Goal: Transaction & Acquisition: Obtain resource

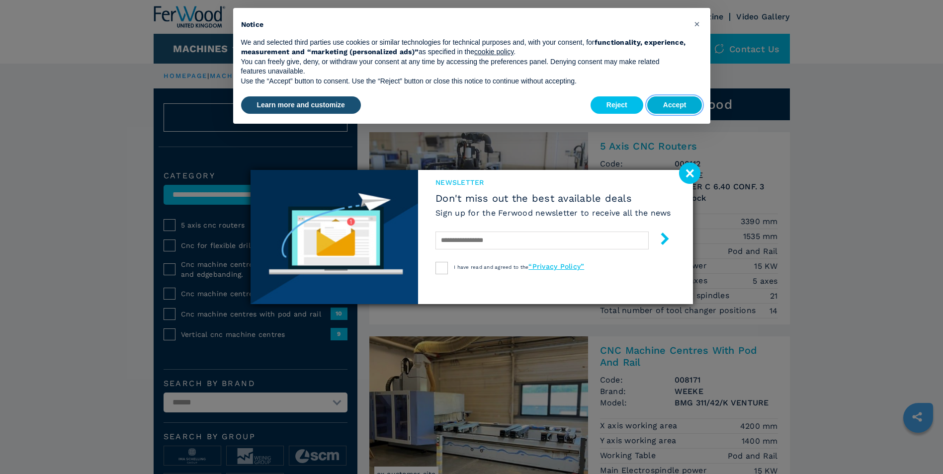
click at [659, 106] on button "Accept" at bounding box center [674, 105] width 55 height 18
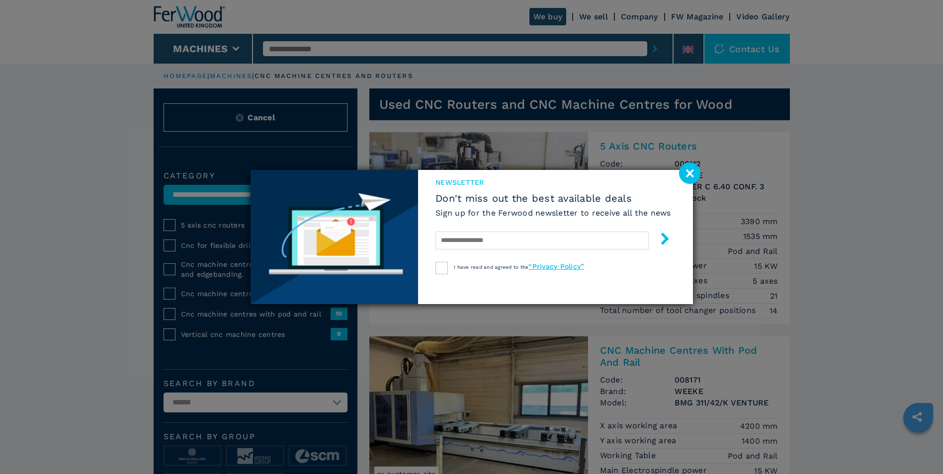
click at [690, 176] on image at bounding box center [689, 172] width 21 height 21
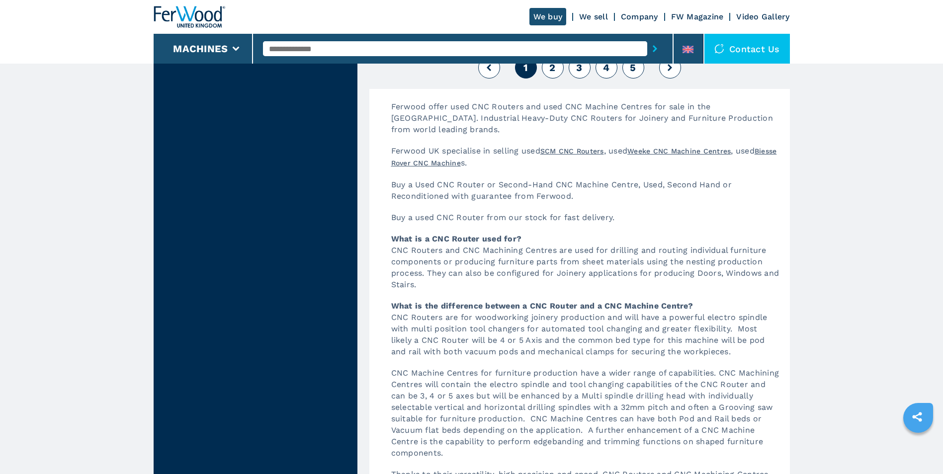
scroll to position [2485, 0]
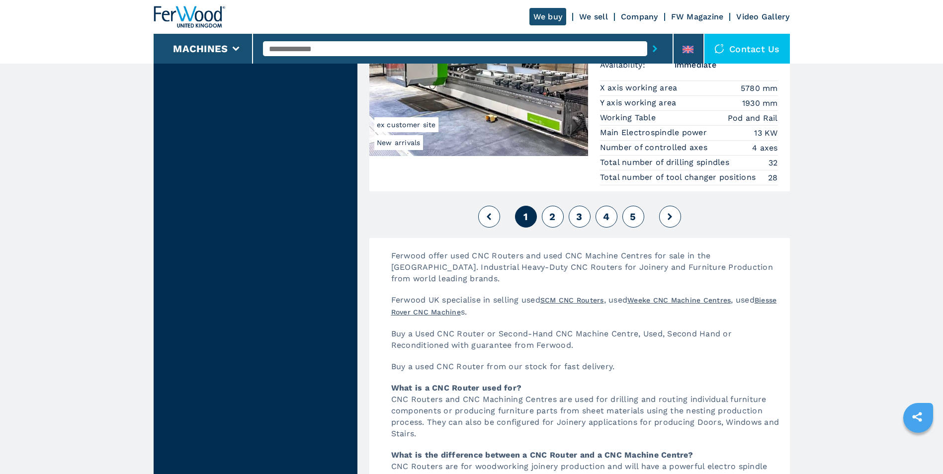
click at [559, 217] on button "2" at bounding box center [553, 217] width 22 height 22
click at [557, 220] on button "2" at bounding box center [553, 217] width 22 height 22
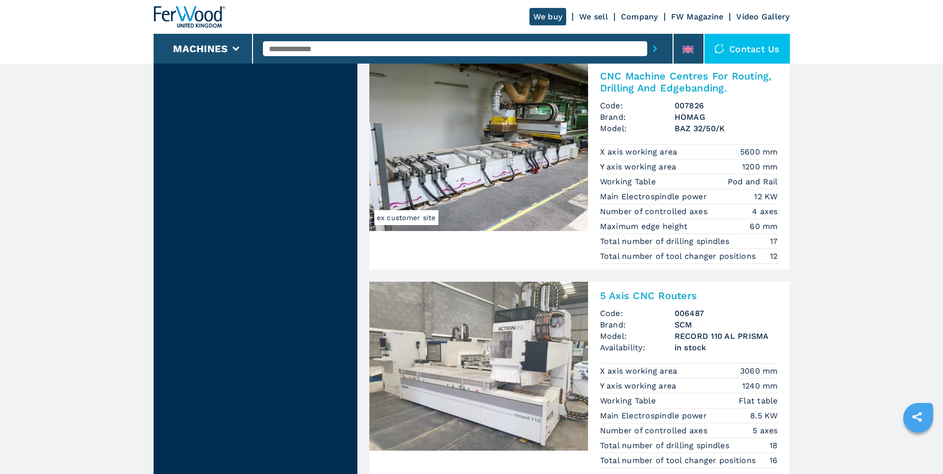
scroll to position [2485, 0]
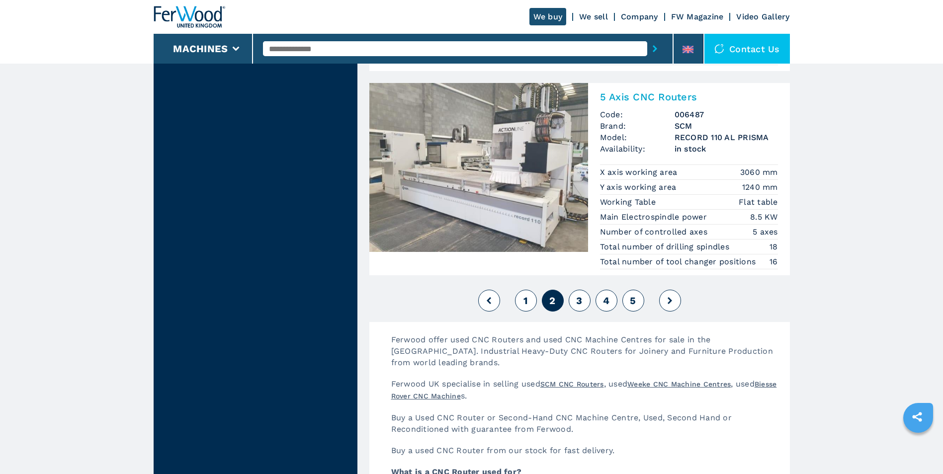
click at [585, 301] on button "3" at bounding box center [579, 301] width 22 height 22
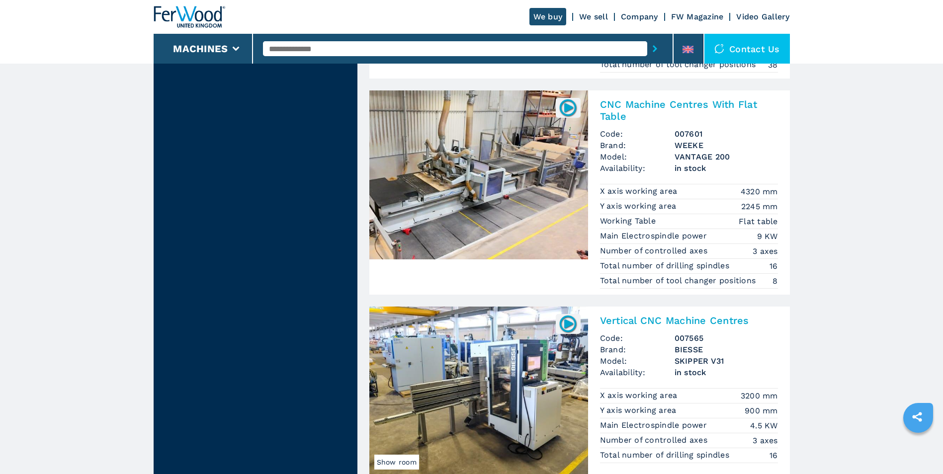
scroll to position [2385, 0]
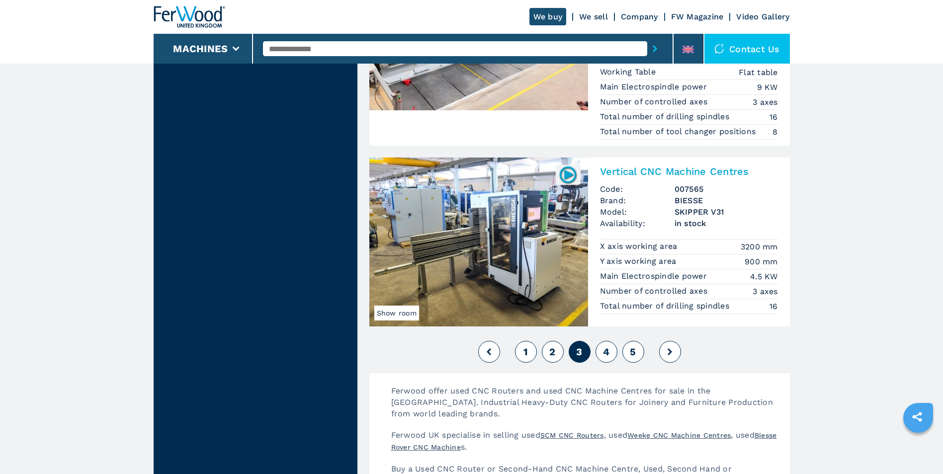
click at [526, 350] on span "1" at bounding box center [525, 352] width 4 height 12
click at [522, 356] on button "1" at bounding box center [526, 352] width 22 height 22
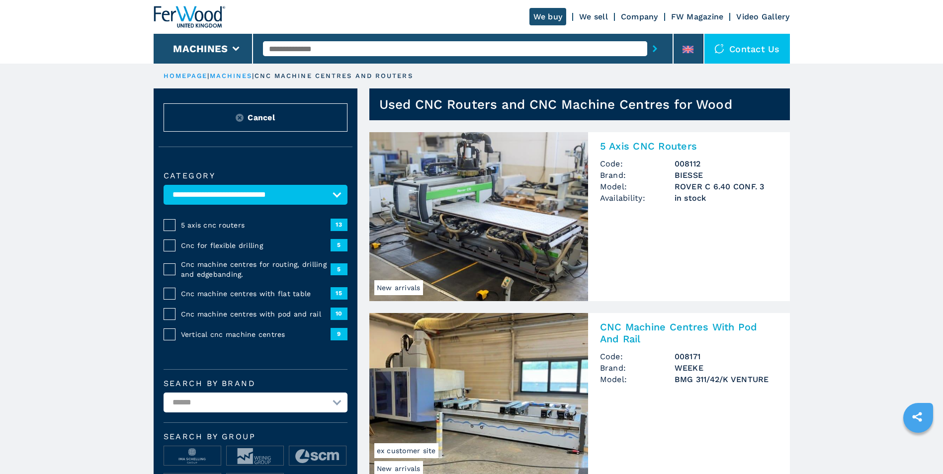
click at [511, 231] on img at bounding box center [478, 216] width 219 height 169
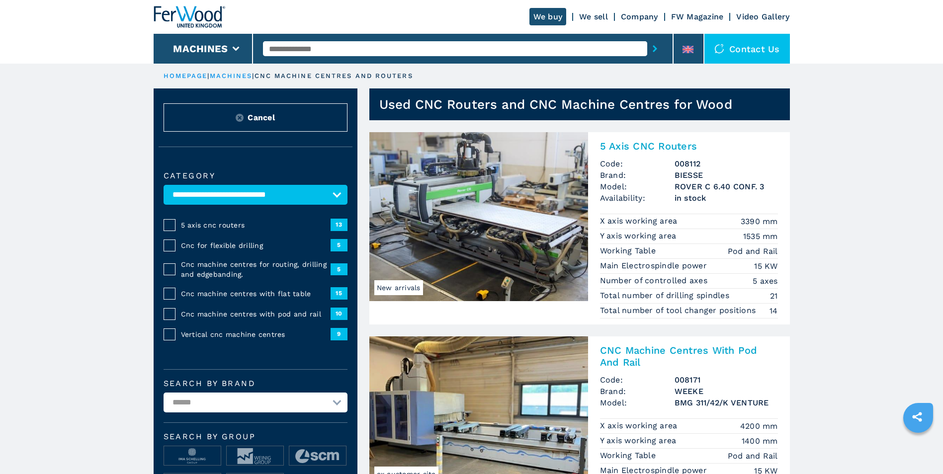
click at [619, 146] on h2 "5 Axis CNC Routers" at bounding box center [689, 146] width 178 height 12
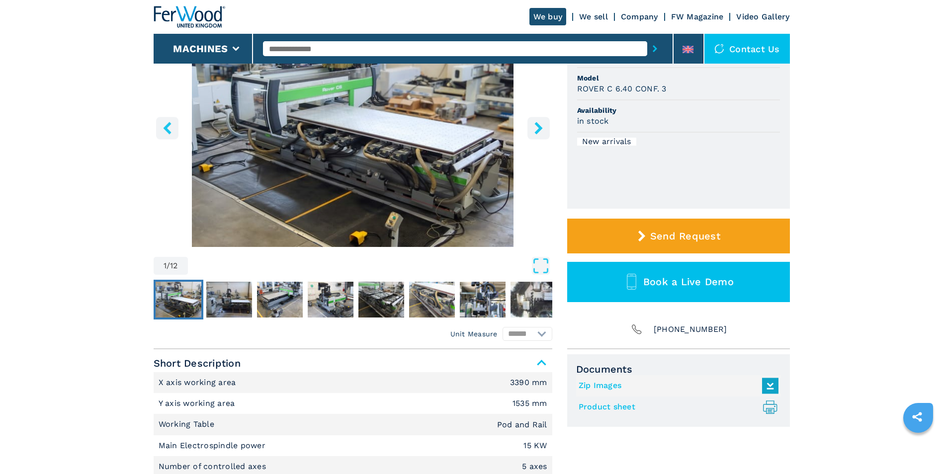
scroll to position [50, 0]
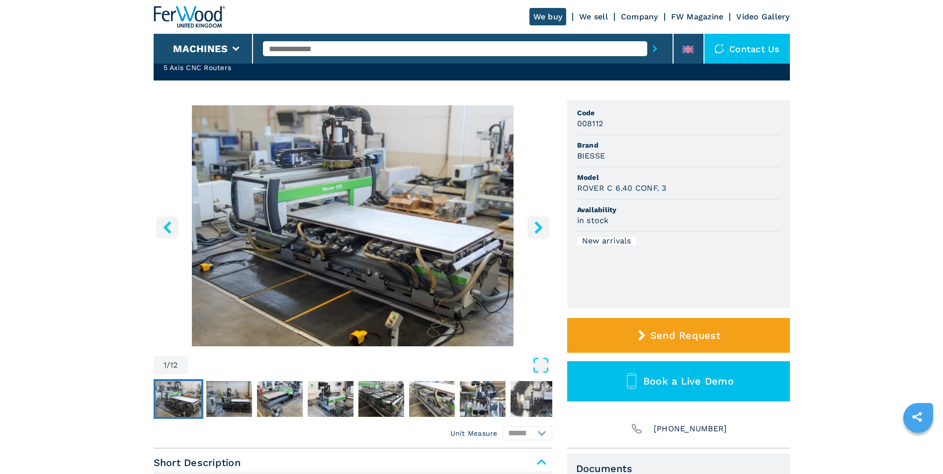
click at [535, 233] on icon "right-button" at bounding box center [538, 227] width 8 height 12
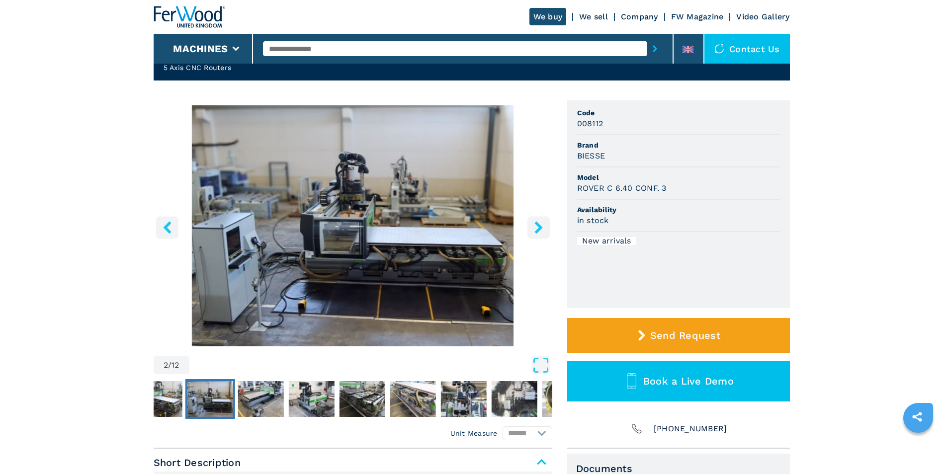
click at [536, 233] on icon "right-button" at bounding box center [538, 227] width 8 height 12
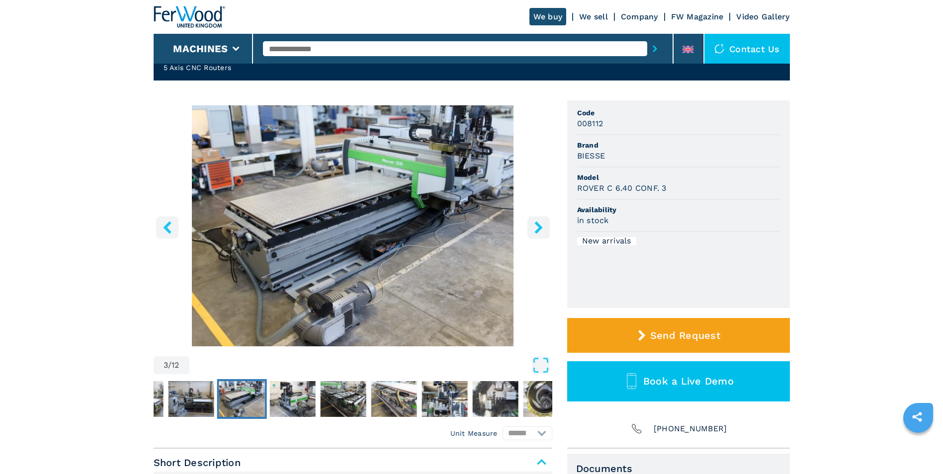
click at [537, 233] on icon "right-button" at bounding box center [538, 227] width 12 height 12
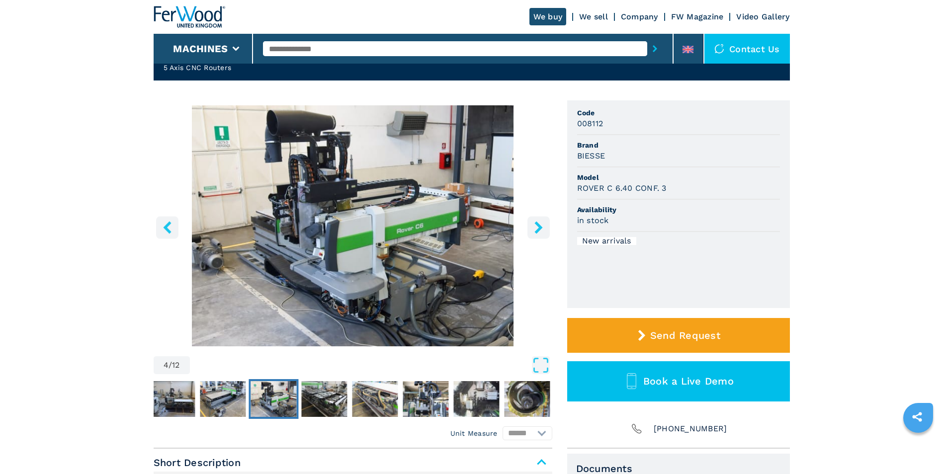
click at [537, 233] on icon "right-button" at bounding box center [538, 227] width 12 height 12
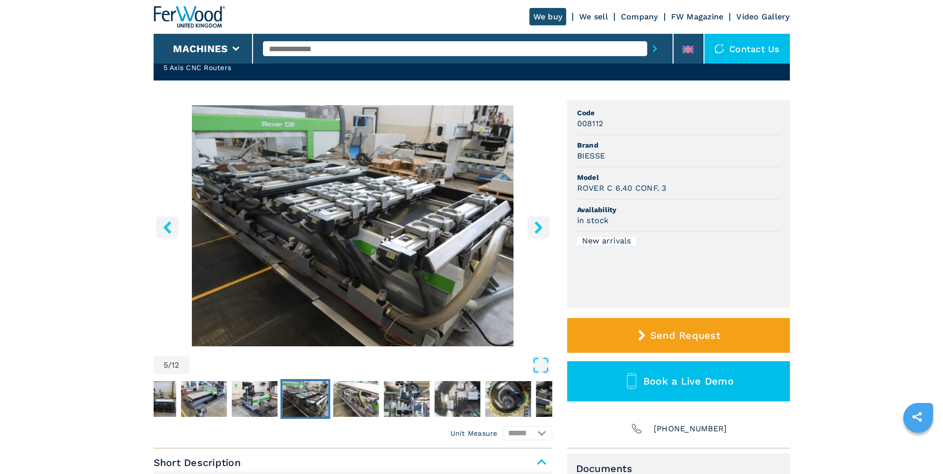
click at [537, 233] on icon "right-button" at bounding box center [538, 227] width 12 height 12
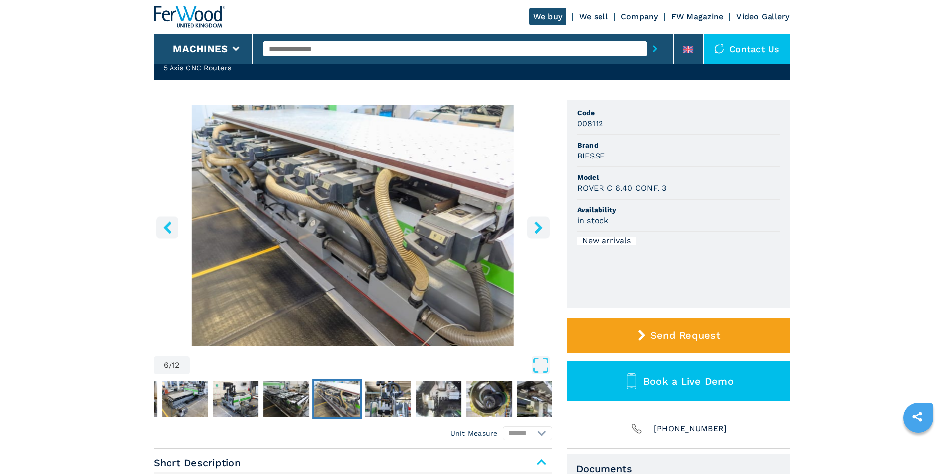
click at [537, 233] on icon "right-button" at bounding box center [538, 227] width 12 height 12
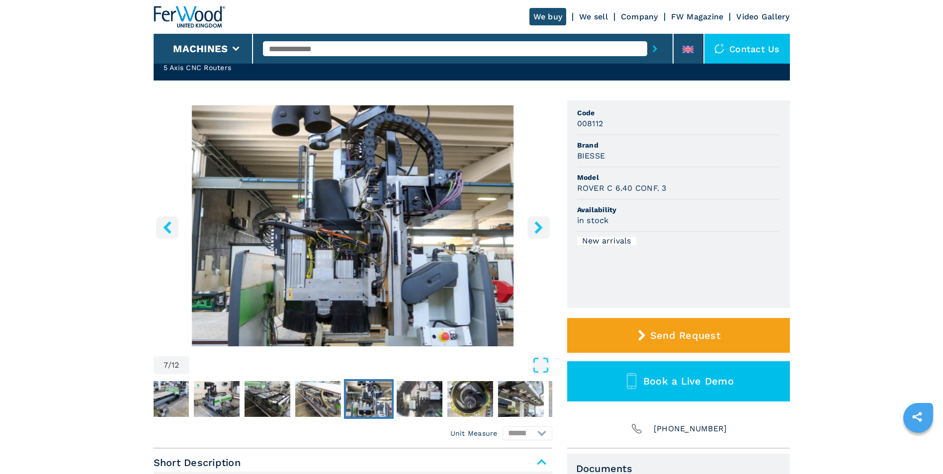
click at [537, 233] on icon "right-button" at bounding box center [538, 227] width 12 height 12
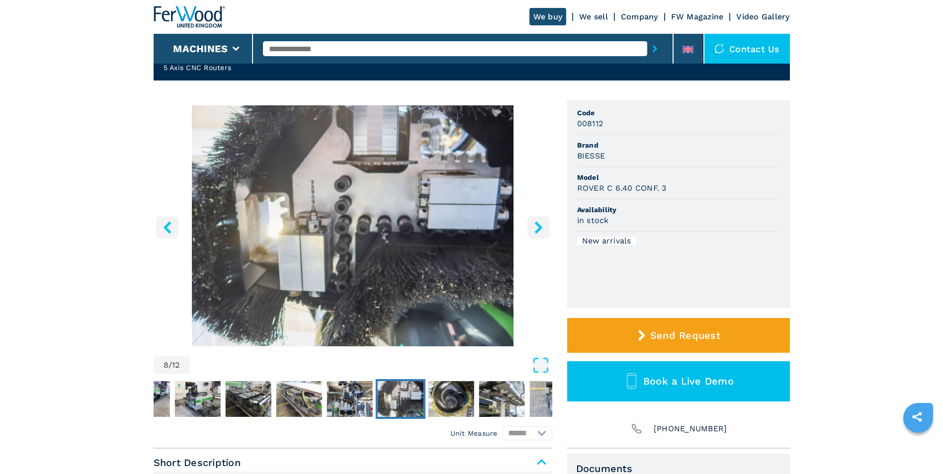
click at [537, 233] on icon "right-button" at bounding box center [538, 227] width 12 height 12
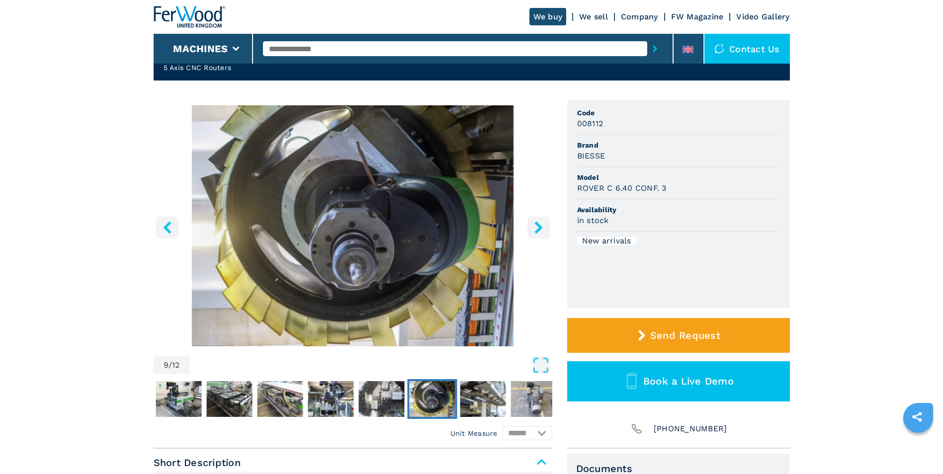
click at [537, 233] on icon "right-button" at bounding box center [538, 227] width 12 height 12
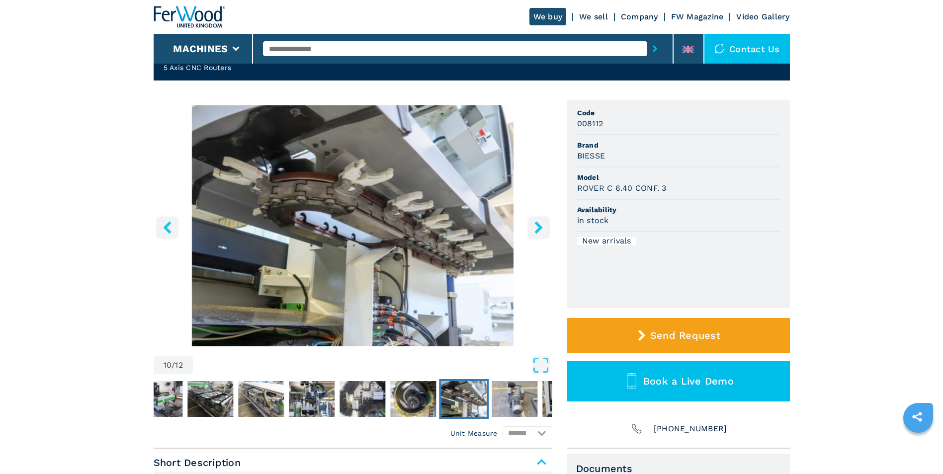
click at [537, 233] on icon "right-button" at bounding box center [538, 227] width 12 height 12
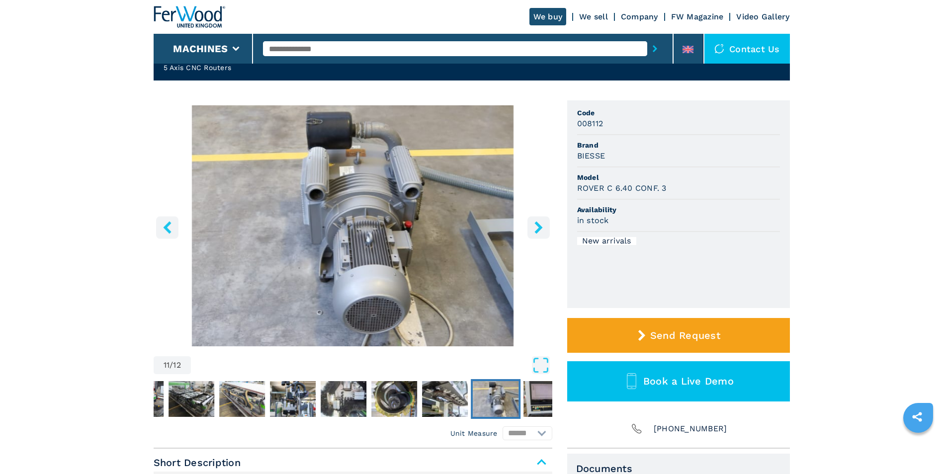
click at [537, 233] on icon "right-button" at bounding box center [538, 227] width 12 height 12
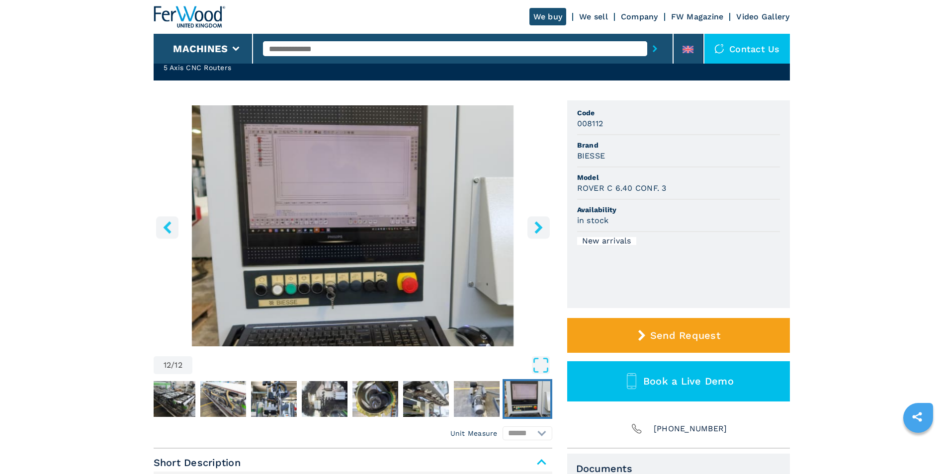
click at [537, 233] on icon "right-button" at bounding box center [538, 227] width 12 height 12
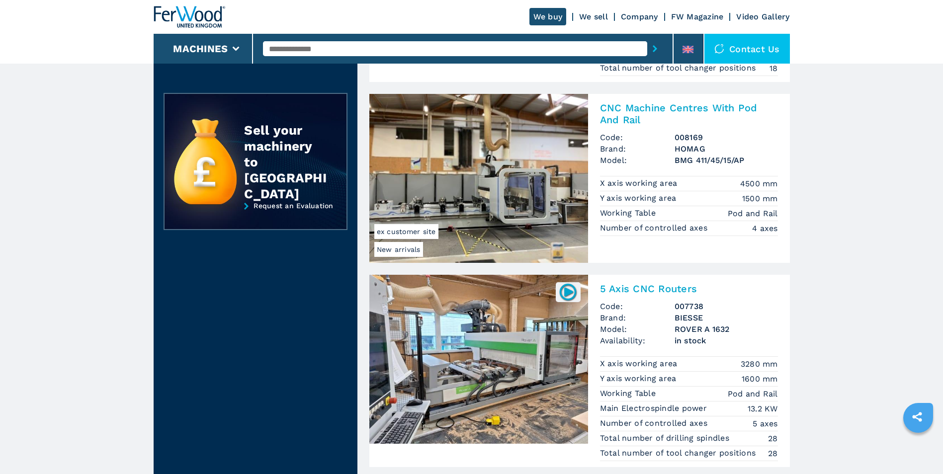
scroll to position [497, 0]
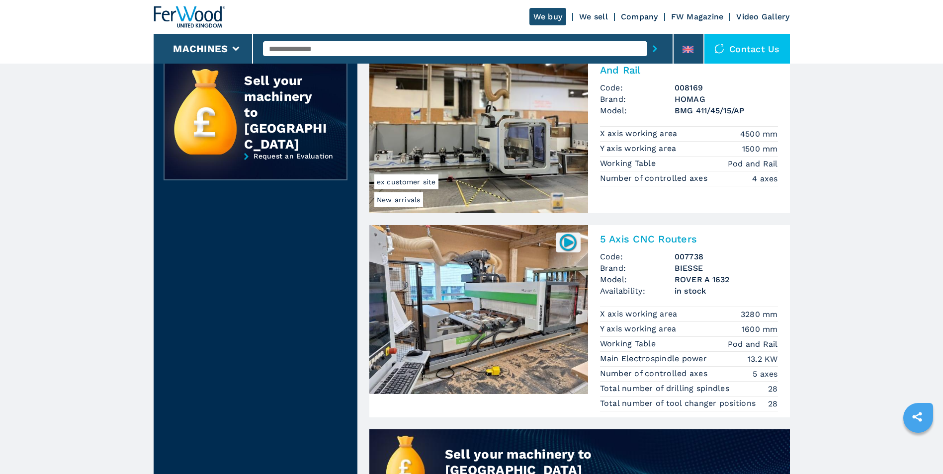
click at [523, 345] on img at bounding box center [478, 309] width 219 height 169
click at [619, 237] on h2 "5 Axis CNC Routers" at bounding box center [689, 239] width 178 height 12
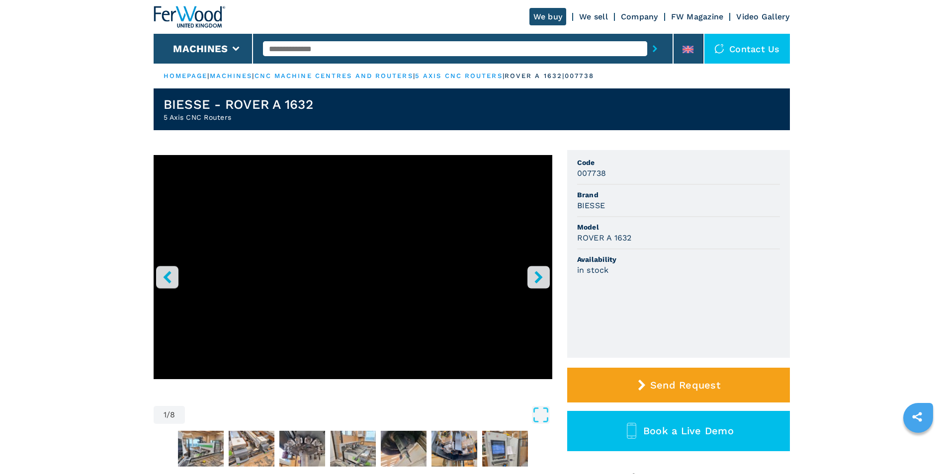
click at [539, 278] on icon "right-button" at bounding box center [538, 277] width 8 height 12
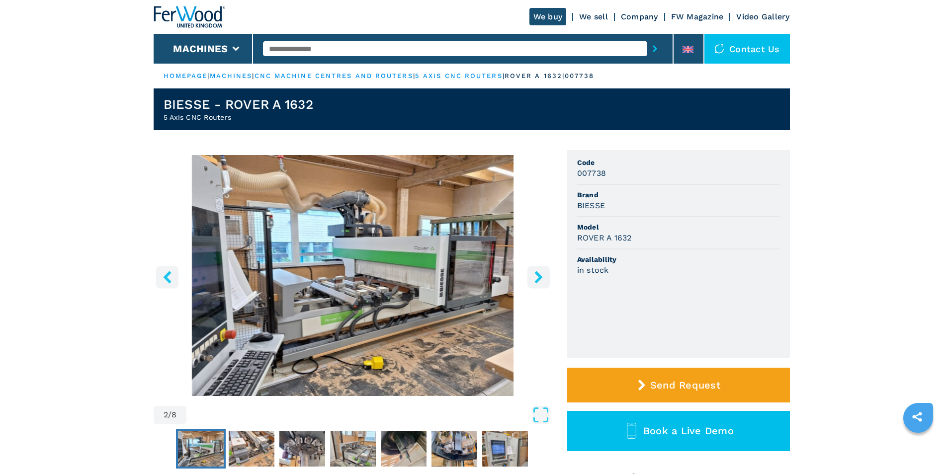
click at [539, 278] on icon "right-button" at bounding box center [538, 277] width 8 height 12
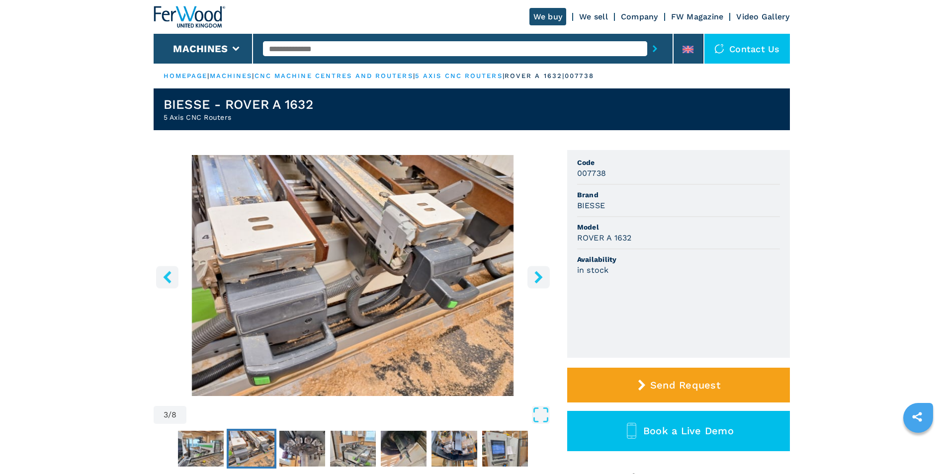
click at [541, 278] on icon "right-button" at bounding box center [538, 277] width 8 height 12
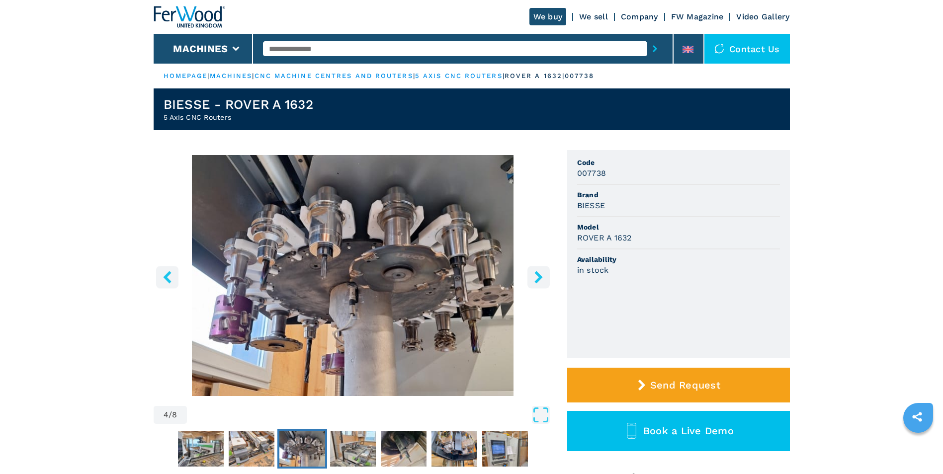
click at [541, 278] on icon "right-button" at bounding box center [538, 277] width 8 height 12
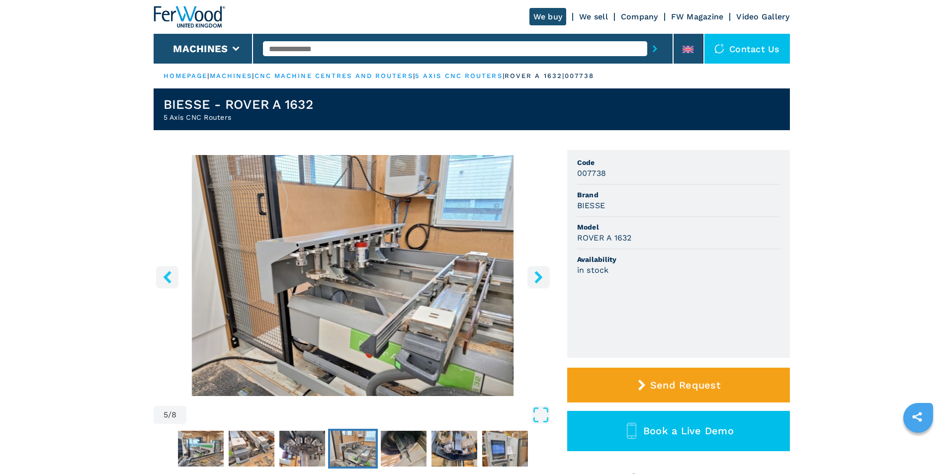
click at [541, 278] on icon "right-button" at bounding box center [538, 277] width 12 height 12
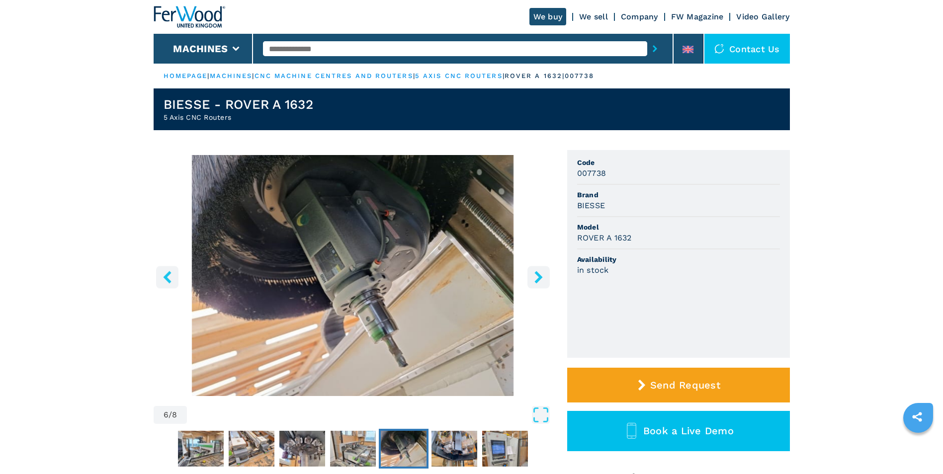
click at [542, 279] on icon "right-button" at bounding box center [538, 277] width 12 height 12
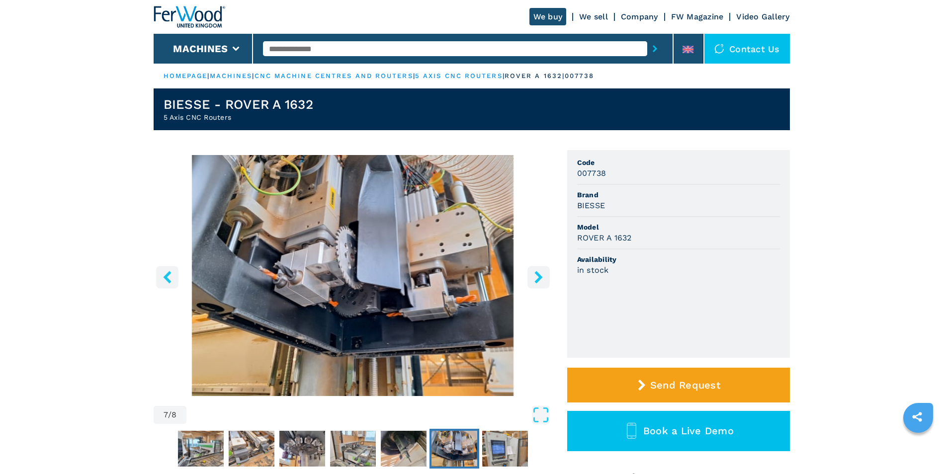
click at [538, 274] on icon "right-button" at bounding box center [538, 277] width 8 height 12
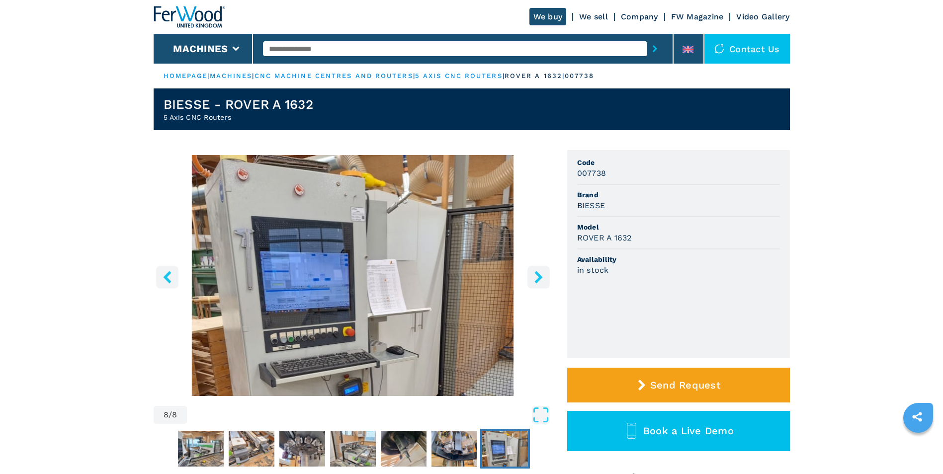
click at [538, 274] on icon "right-button" at bounding box center [538, 277] width 8 height 12
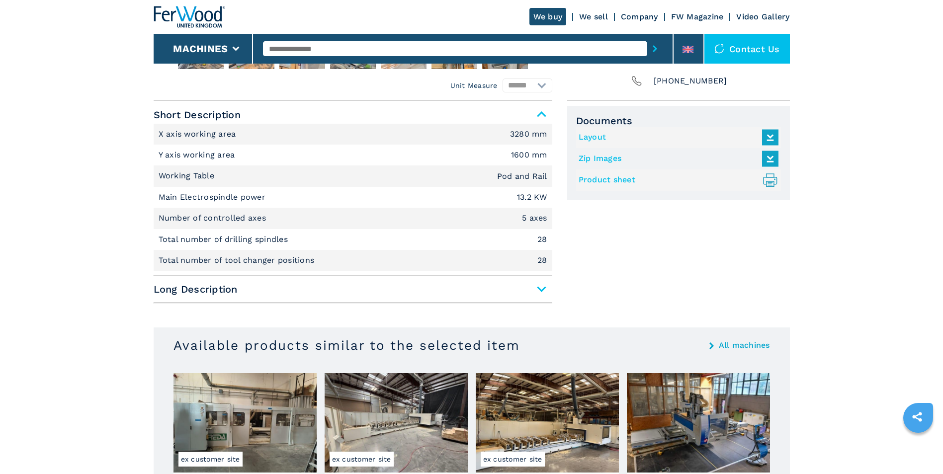
scroll to position [447, 0]
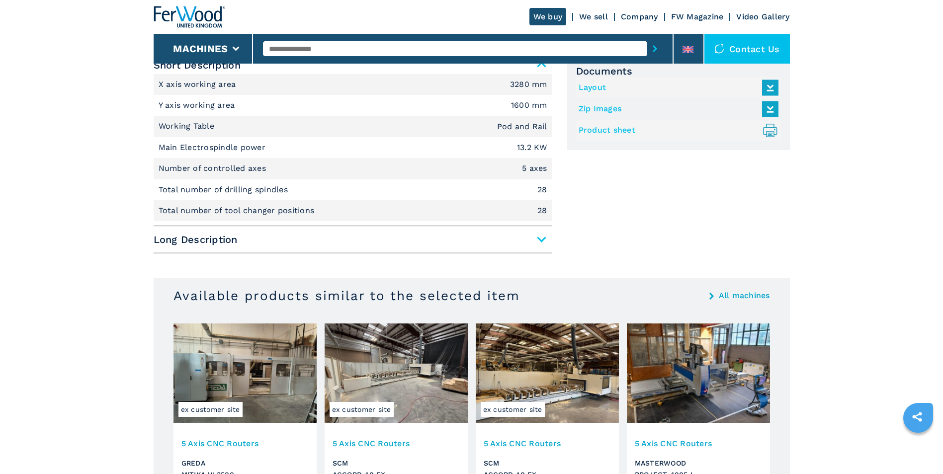
click at [543, 244] on span "Long Description" at bounding box center [353, 240] width 399 height 18
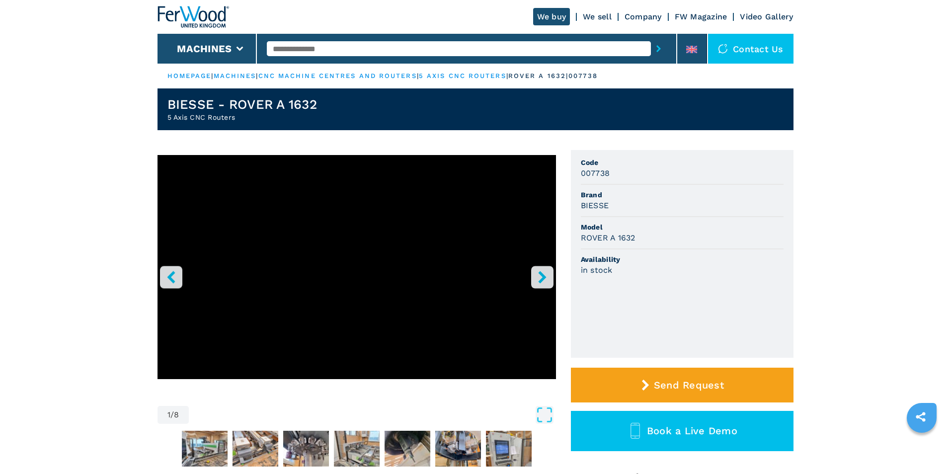
scroll to position [50, 0]
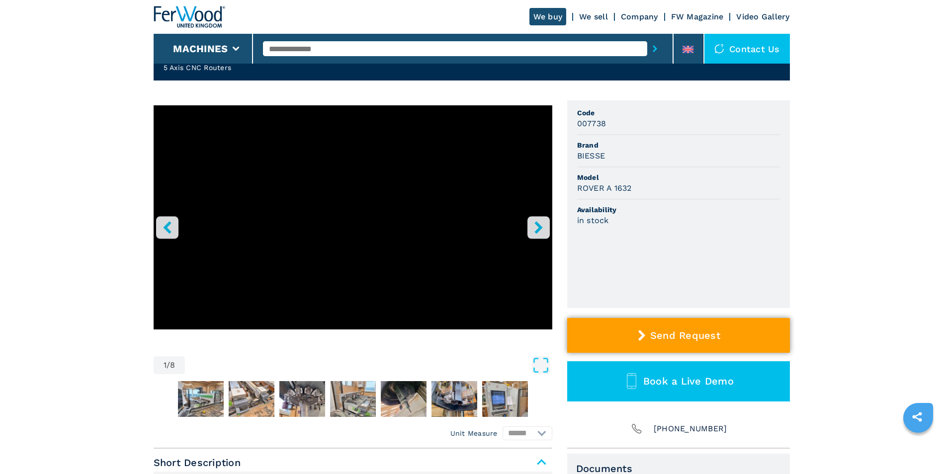
click at [694, 333] on span "Send Request" at bounding box center [685, 335] width 70 height 12
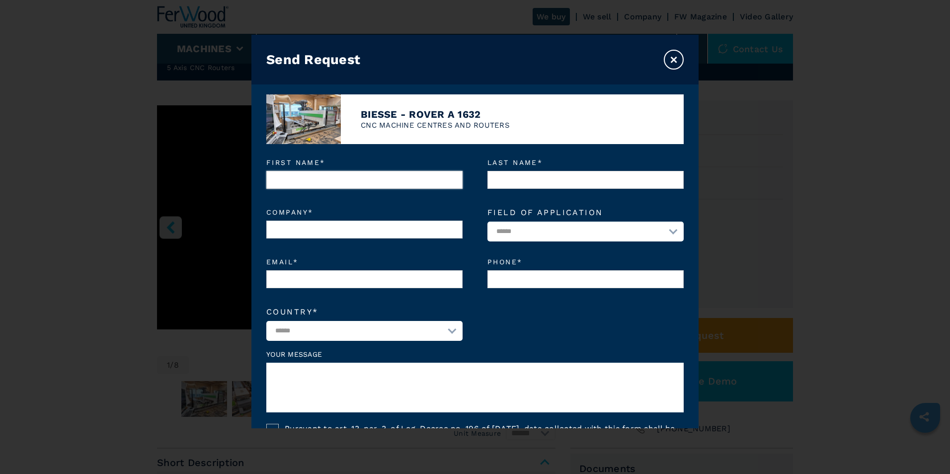
click at [309, 180] on input "First name *" at bounding box center [364, 180] width 196 height 18
type input "*"
type input "****"
click at [514, 184] on input "Last name *" at bounding box center [585, 180] width 196 height 18
type input "******"
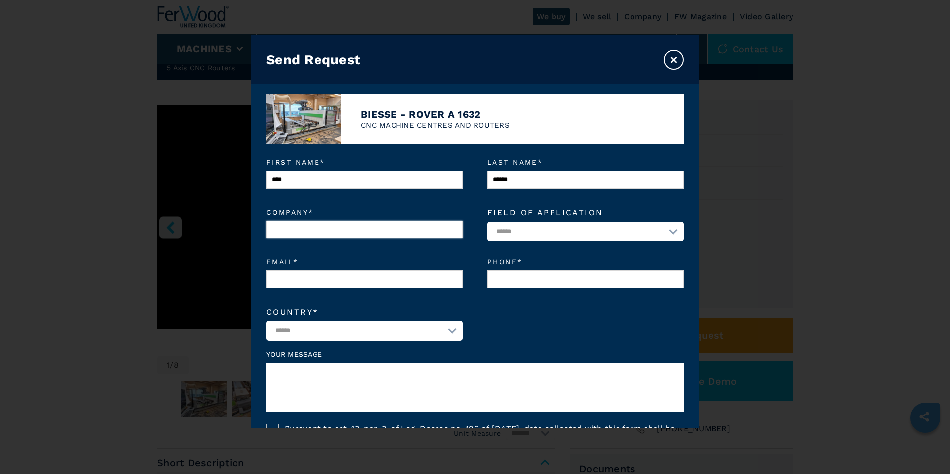
click at [293, 225] on input "Company *" at bounding box center [364, 230] width 196 height 18
type input "**********"
click at [495, 232] on select "**********" at bounding box center [585, 232] width 196 height 20
click at [355, 284] on input "Email *" at bounding box center [364, 279] width 196 height 18
type input "**********"
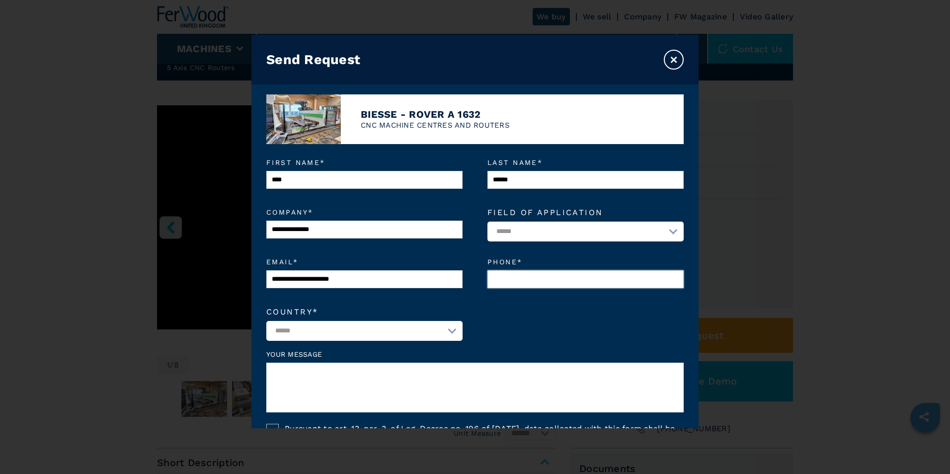
click at [524, 281] on input "Phone *" at bounding box center [585, 279] width 196 height 18
type input "**********"
click at [447, 332] on select "**********" at bounding box center [364, 331] width 196 height 20
select select "**"
click at [266, 322] on select "**********" at bounding box center [364, 331] width 196 height 20
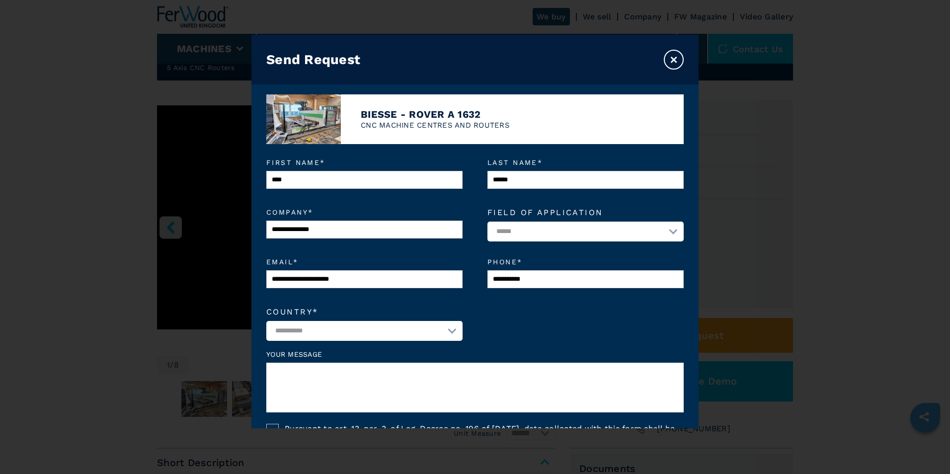
click at [286, 374] on textarea at bounding box center [474, 388] width 417 height 50
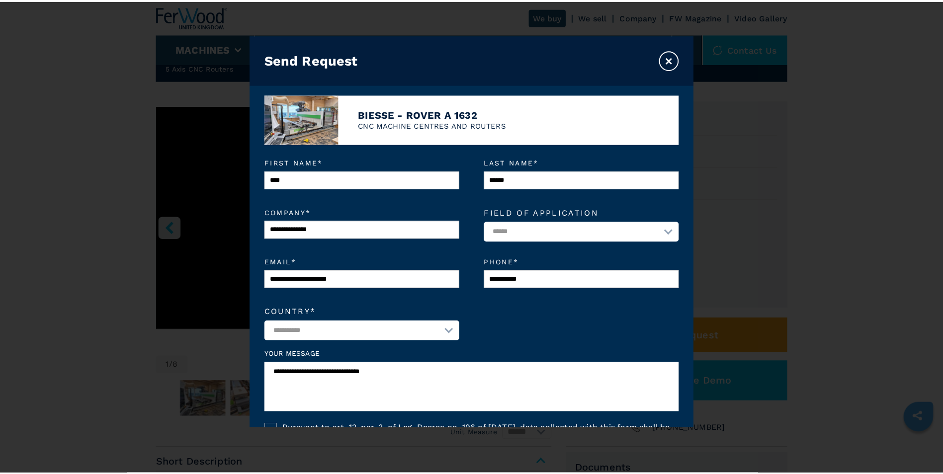
scroll to position [128, 0]
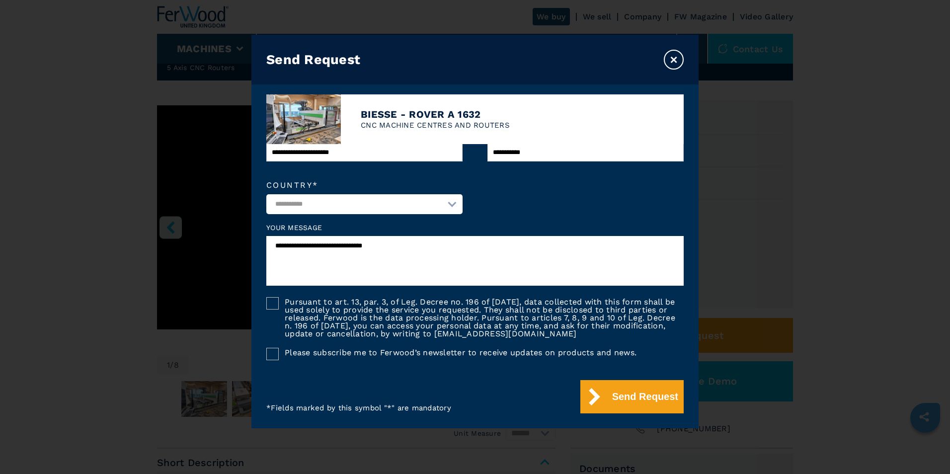
type textarea "**********"
click at [279, 302] on label "Pursuant to art. 13, par. 3, of Leg. Decree no. 196 of 30 June, data collected …" at bounding box center [481, 317] width 405 height 41
click at [271, 307] on icon at bounding box center [272, 303] width 11 height 11
click at [274, 305] on div at bounding box center [272, 303] width 12 height 12
click at [271, 349] on div at bounding box center [272, 354] width 12 height 12
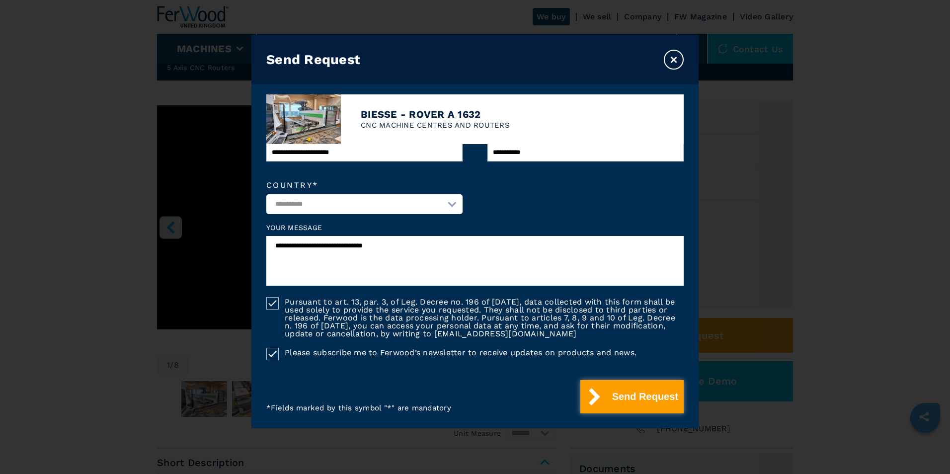
click at [642, 397] on button "Send Request" at bounding box center [631, 396] width 103 height 33
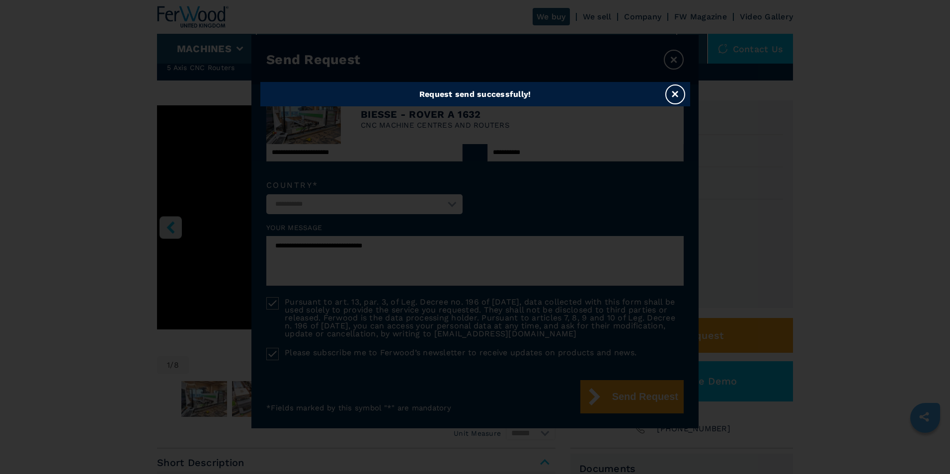
click at [680, 93] on button "×" at bounding box center [675, 94] width 20 height 20
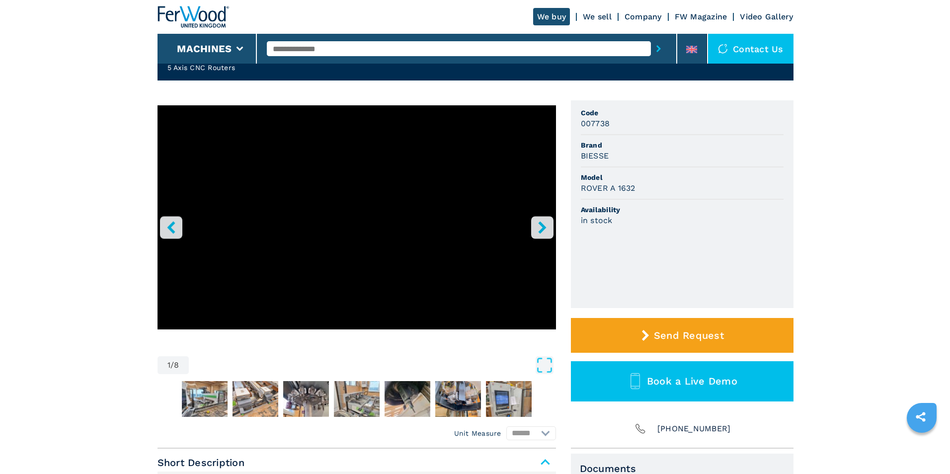
scroll to position [0, 0]
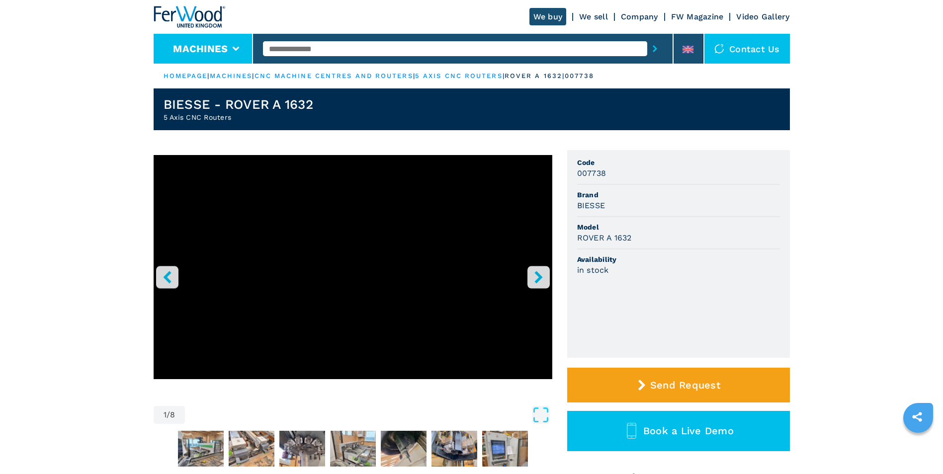
click at [232, 48] on li "Machines" at bounding box center [204, 49] width 100 height 30
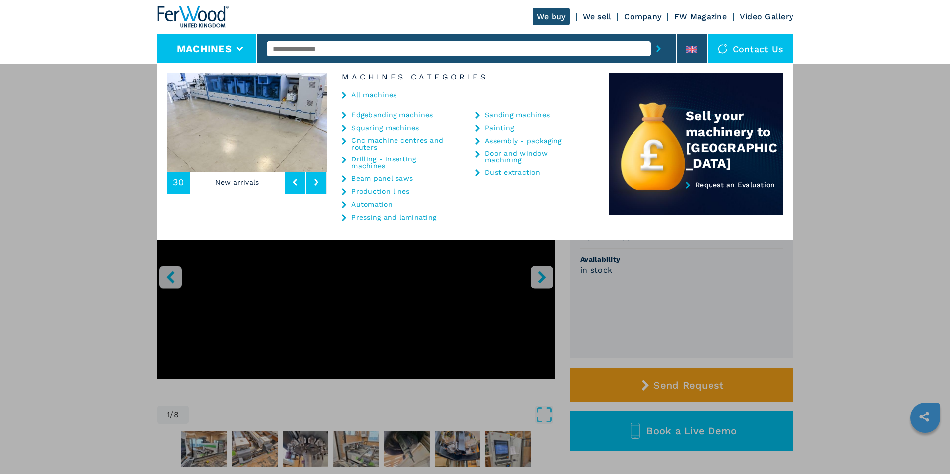
click at [377, 115] on link "Edgebanding machines" at bounding box center [391, 114] width 81 height 7
click at [363, 115] on link "Edgebanding machines" at bounding box center [391, 114] width 81 height 7
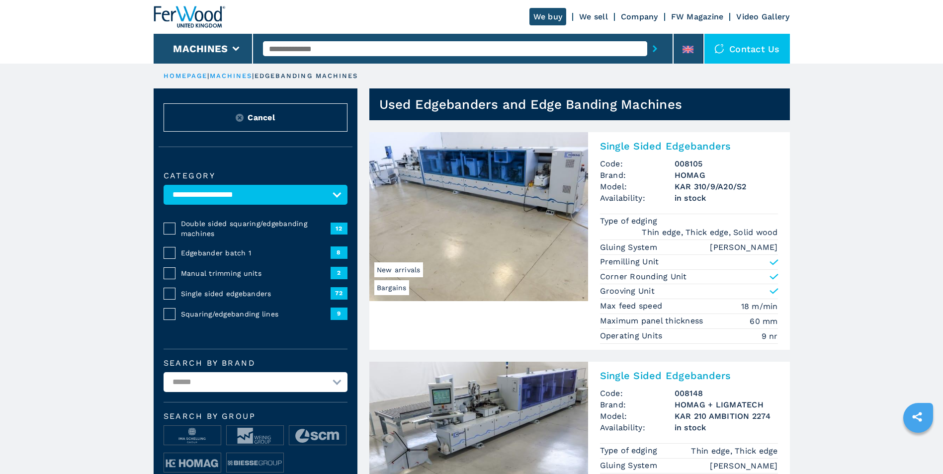
scroll to position [50, 0]
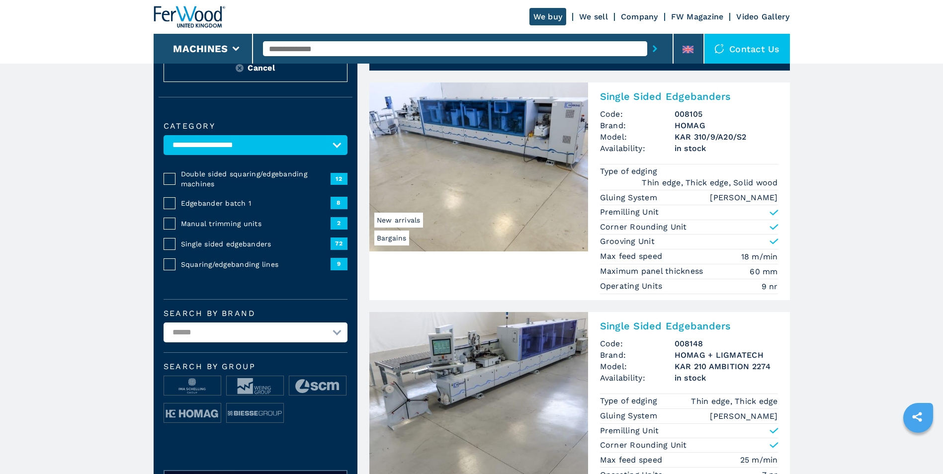
click at [336, 331] on select "**********" at bounding box center [255, 332] width 184 height 20
select select "*******"
click at [163, 322] on select "**********" at bounding box center [255, 332] width 184 height 20
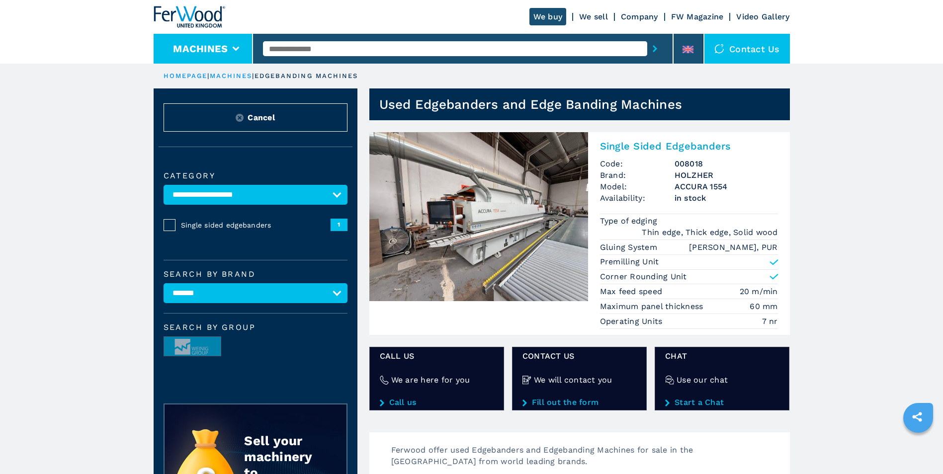
drag, startPoint x: 238, startPoint y: 46, endPoint x: 230, endPoint y: 61, distance: 16.2
click at [238, 48] on icon at bounding box center [236, 49] width 7 height 4
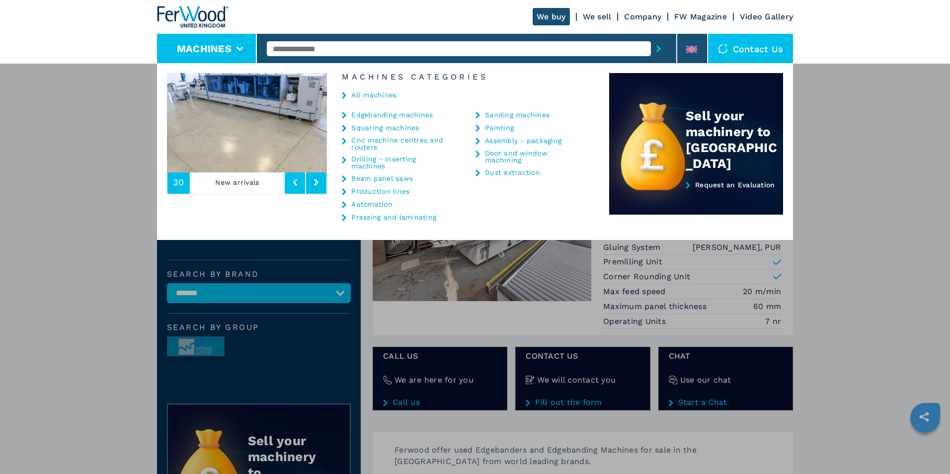
click at [388, 145] on link "Cnc machine centres and routers" at bounding box center [400, 144] width 99 height 14
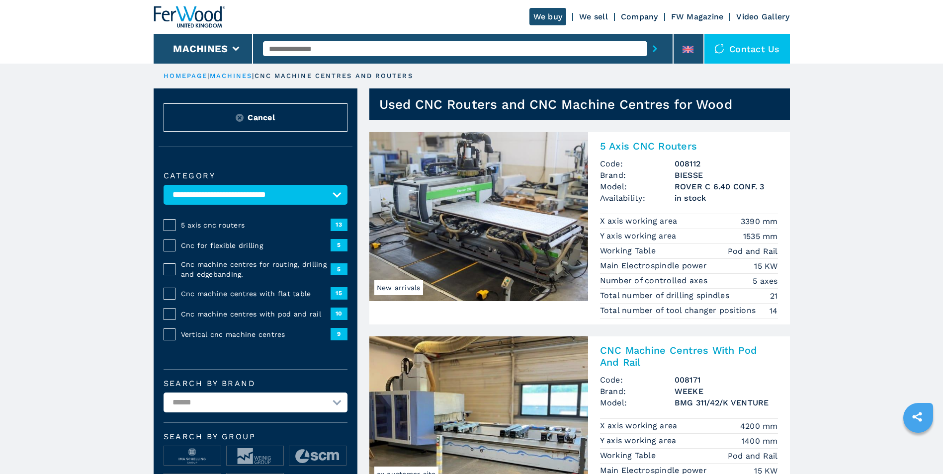
click at [336, 224] on span "13" at bounding box center [338, 225] width 17 height 12
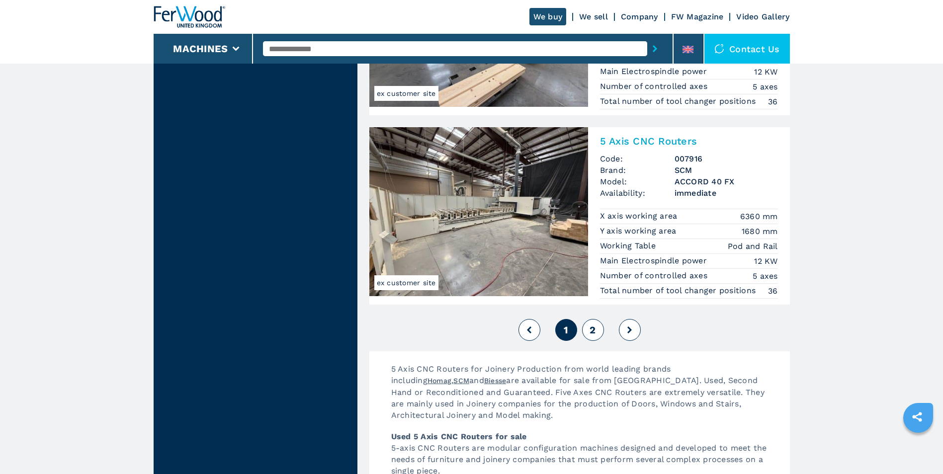
scroll to position [2385, 0]
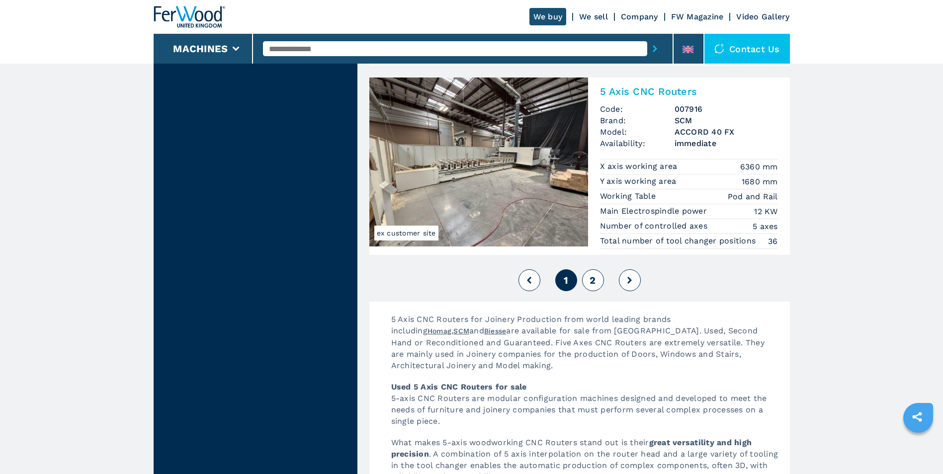
click at [589, 277] on span "2" at bounding box center [592, 280] width 6 height 12
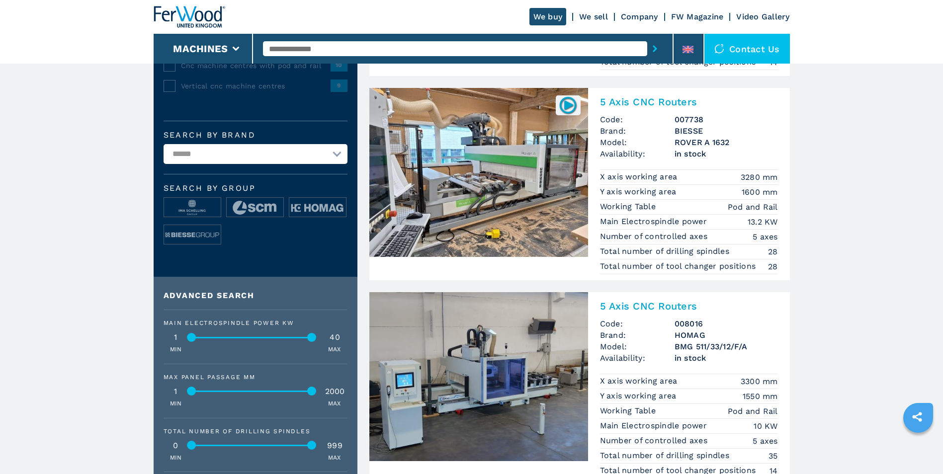
scroll to position [149, 0]
